Goal: Use online tool/utility: Utilize a website feature to perform a specific function

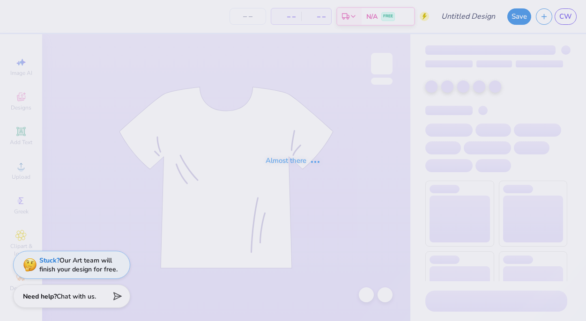
type input "Anchor Splash"
type input "24"
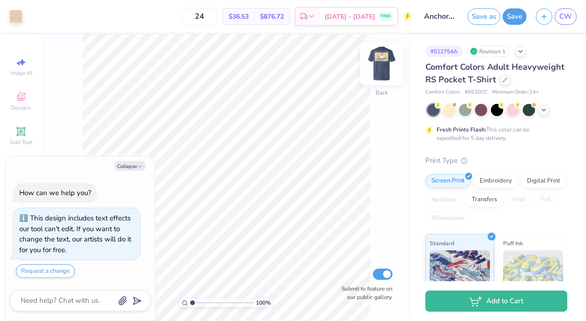
click at [379, 62] on img at bounding box center [381, 63] width 37 height 37
type textarea "x"
type input "4.67"
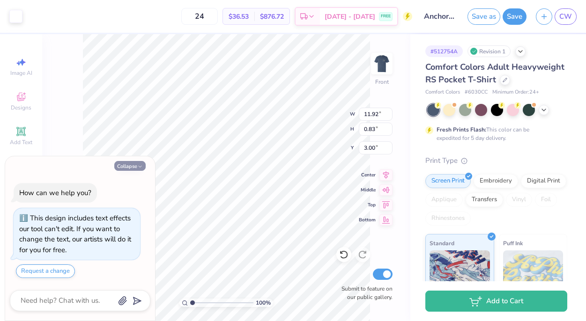
click at [134, 167] on button "Collapse" at bounding box center [129, 166] width 31 height 10
type textarea "x"
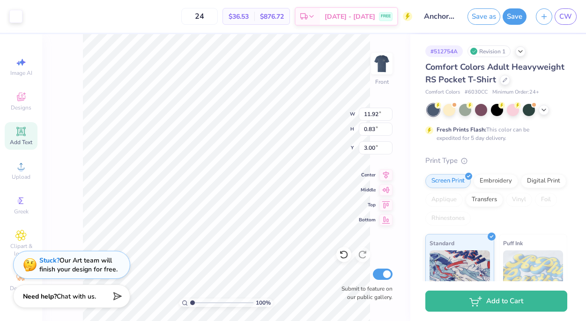
click at [22, 139] on span "Add Text" at bounding box center [21, 142] width 22 height 7
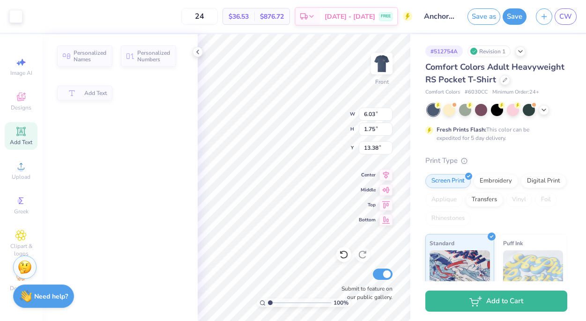
type input "6.03"
type input "1.75"
type input "13.38"
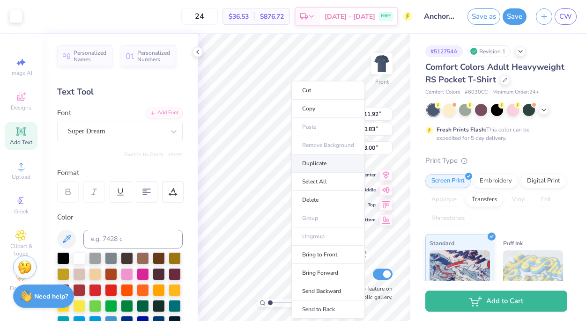
click at [319, 164] on li "Duplicate" at bounding box center [328, 164] width 74 height 18
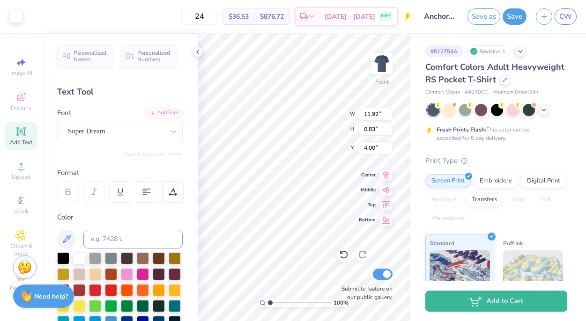
type input "18.96"
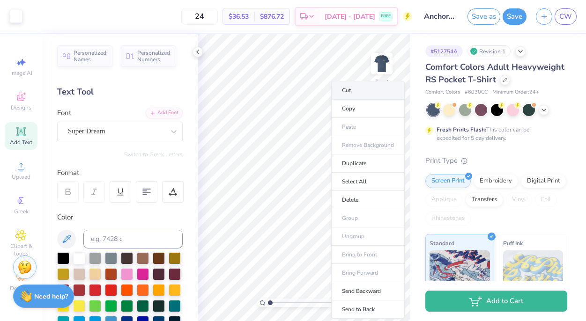
click at [360, 88] on li "Cut" at bounding box center [368, 90] width 74 height 19
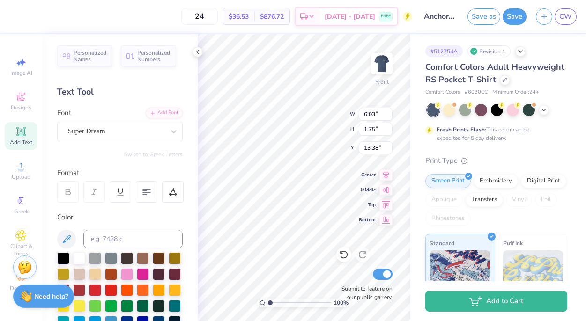
click at [142, 119] on div "Font Super Dream" at bounding box center [120, 125] width 126 height 34
click at [142, 128] on div "Super Dream" at bounding box center [116, 131] width 98 height 15
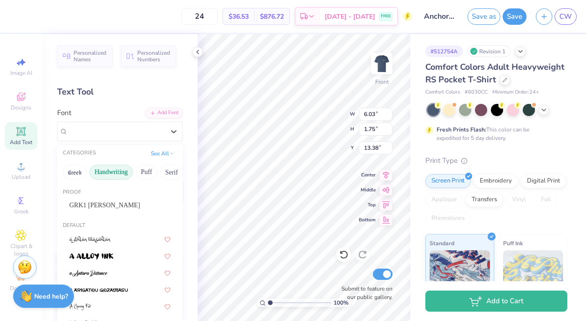
click at [112, 169] on button "Handwriting" at bounding box center [112, 172] width 44 height 15
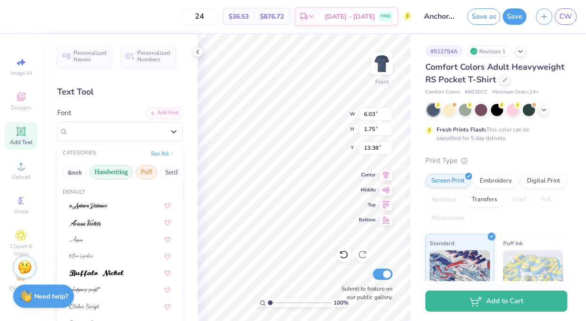
click at [146, 172] on button "Puff" at bounding box center [147, 172] width 22 height 15
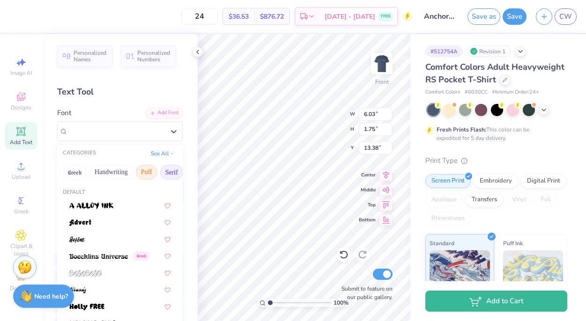
click at [175, 170] on button "Serif" at bounding box center [171, 172] width 23 height 15
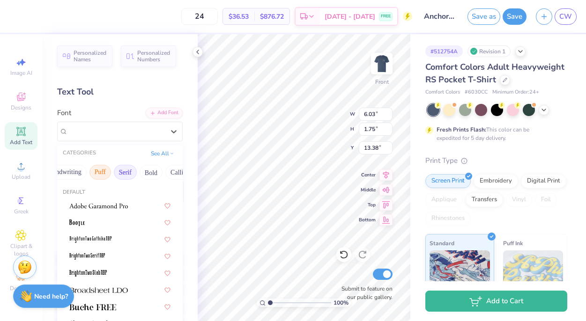
scroll to position [0, 48]
click at [143, 173] on button "Bold" at bounding box center [149, 172] width 23 height 15
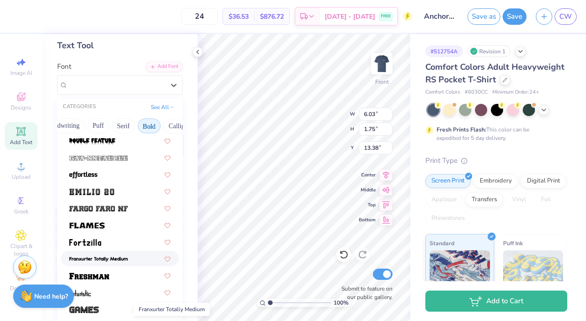
scroll to position [0, 0]
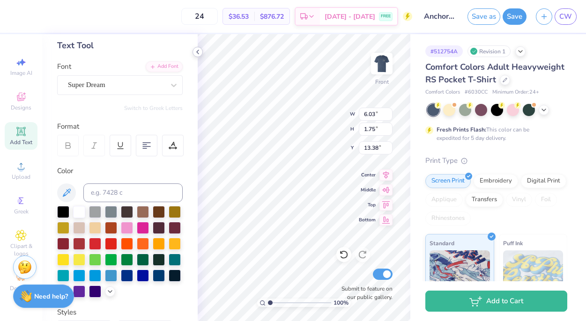
click at [196, 54] on icon at bounding box center [197, 51] width 7 height 7
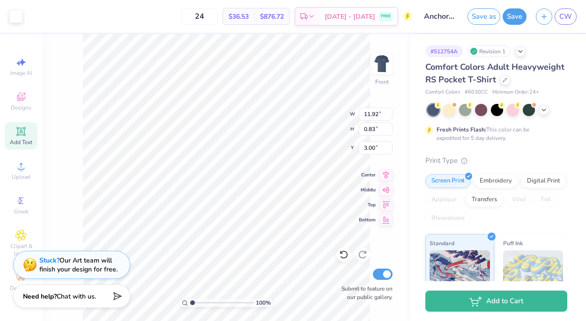
click at [16, 136] on icon at bounding box center [20, 131] width 11 height 11
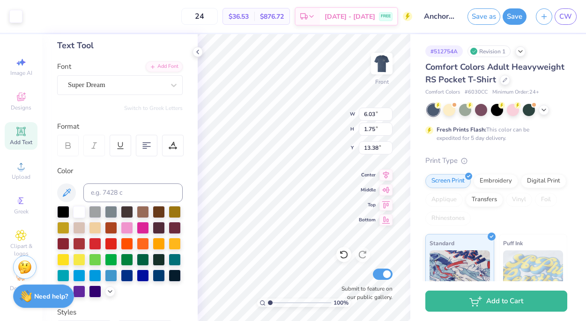
type input "6.03"
type input "1.75"
type input "13.38"
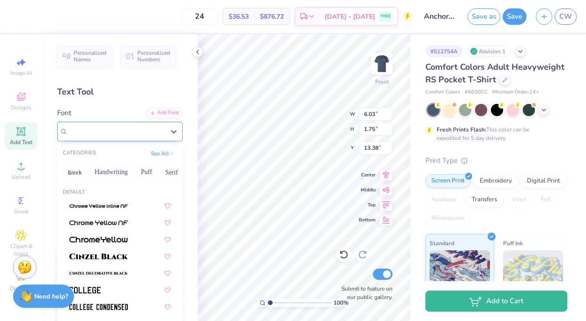
click at [158, 138] on div "Super Dream" at bounding box center [116, 131] width 98 height 15
